Goal: Information Seeking & Learning: Learn about a topic

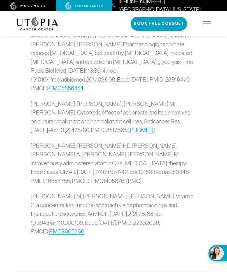
scroll to position [2220, 0]
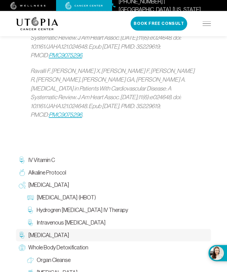
scroll to position [1141, 0]
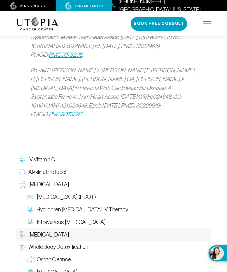
click at [43, 266] on link "[MEDICAL_DATA]" at bounding box center [117, 272] width 186 height 13
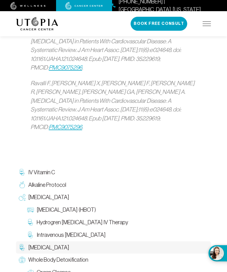
scroll to position [1128, 0]
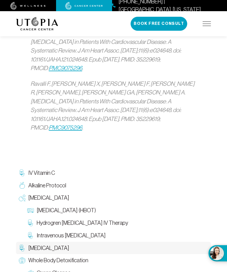
click at [39, 169] on span "IV Vitamin C" at bounding box center [41, 173] width 27 height 8
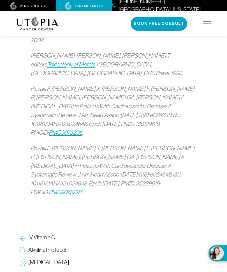
scroll to position [1063, 0]
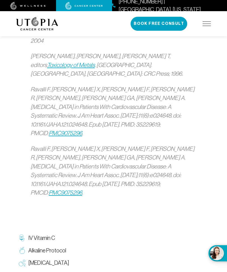
click at [43, 247] on span "Alkaline Protocol" at bounding box center [47, 251] width 38 height 8
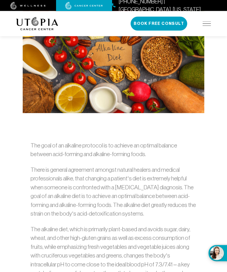
scroll to position [176, 0]
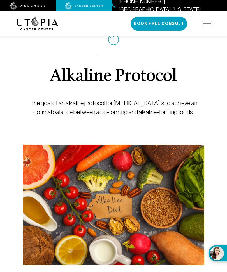
scroll to position [0, 0]
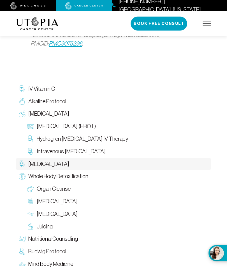
scroll to position [1212, 0]
click at [38, 233] on link "Nutritional Counseling" at bounding box center [113, 239] width 195 height 13
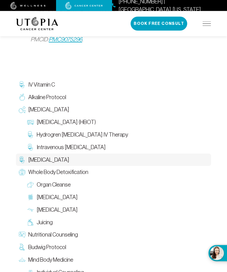
scroll to position [1212, 0]
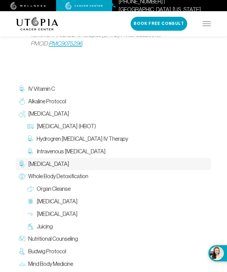
click at [42, 223] on span "Juicing" at bounding box center [45, 227] width 16 height 8
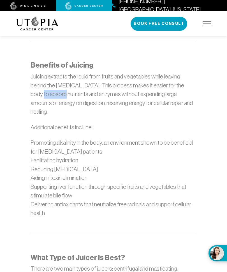
scroll to position [366, 0]
click at [27, 116] on div "At [GEOGRAPHIC_DATA][MEDICAL_DATA], juicingis an essential part of the healing …" at bounding box center [113, 267] width 188 height 602
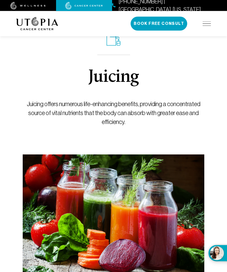
scroll to position [0, 0]
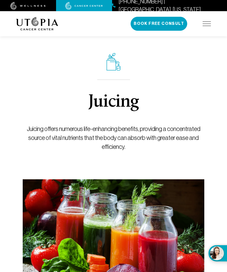
click at [205, 25] on img at bounding box center [206, 24] width 8 height 4
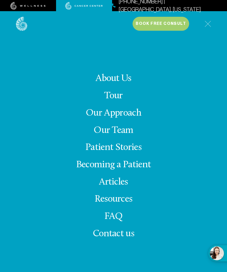
click at [208, 22] on img at bounding box center [207, 24] width 6 height 6
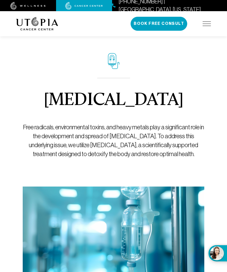
scroll to position [1212, 0]
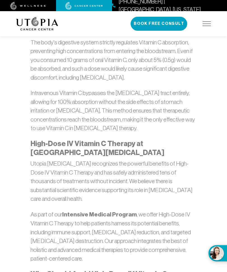
scroll to position [1786, 0]
